Goal: Check status: Check status

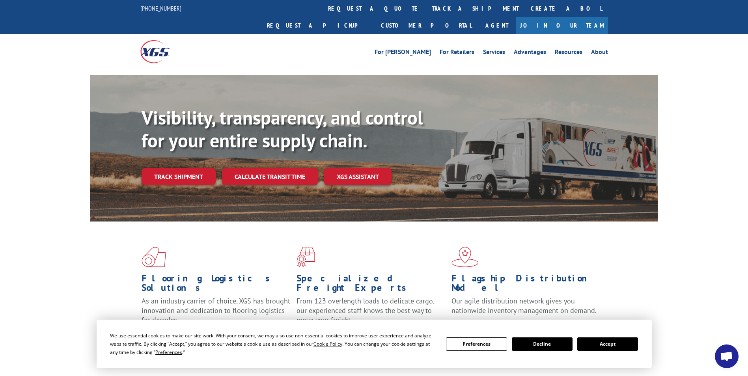
click at [614, 347] on button "Accept" at bounding box center [607, 343] width 61 height 13
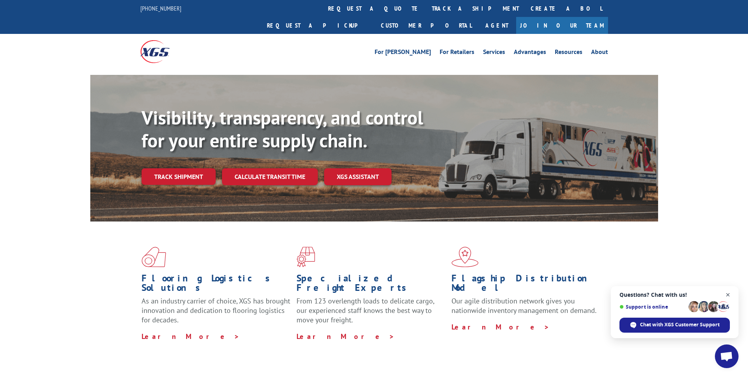
click at [727, 295] on span "Close chat" at bounding box center [728, 295] width 10 height 10
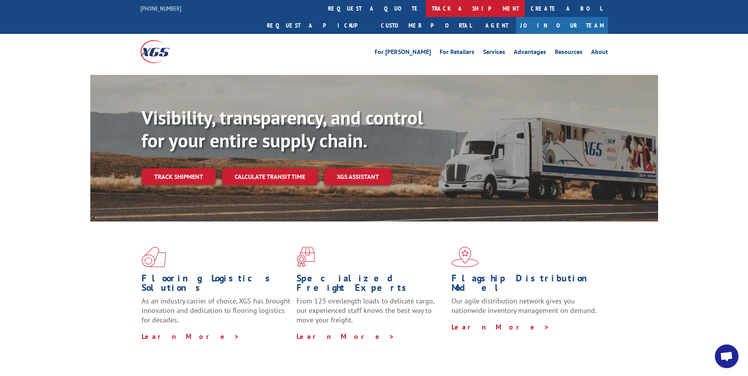
click at [426, 10] on link "track a shipment" at bounding box center [475, 8] width 99 height 17
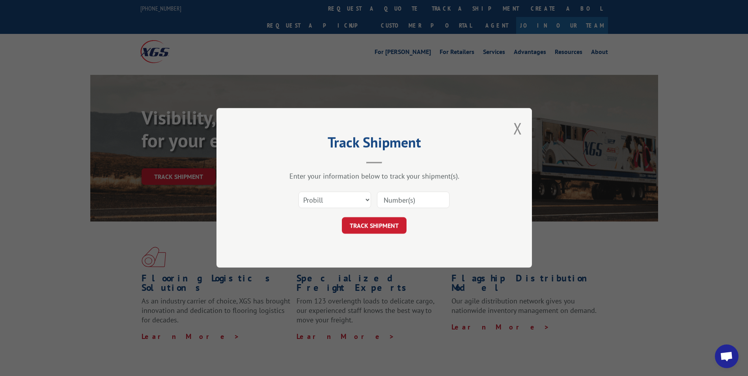
paste input "17523251"
type input "17523251"
click at [376, 221] on button "TRACK SHIPMENT" at bounding box center [374, 226] width 65 height 17
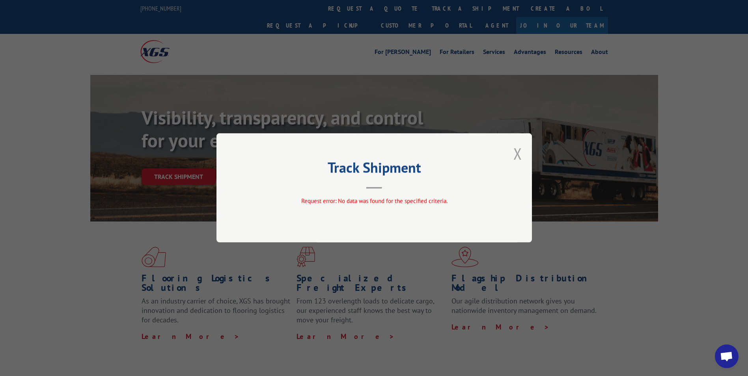
click at [519, 152] on button "Close modal" at bounding box center [517, 153] width 9 height 21
